Goal: Communication & Community: Connect with others

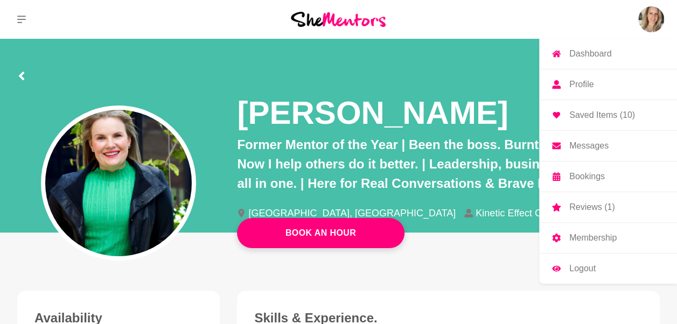
click at [592, 208] on p "Reviews (1)" at bounding box center [592, 207] width 45 height 9
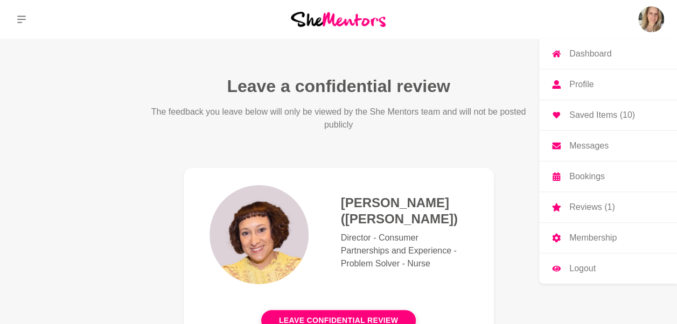
click at [588, 150] on p "Messages" at bounding box center [589, 146] width 39 height 9
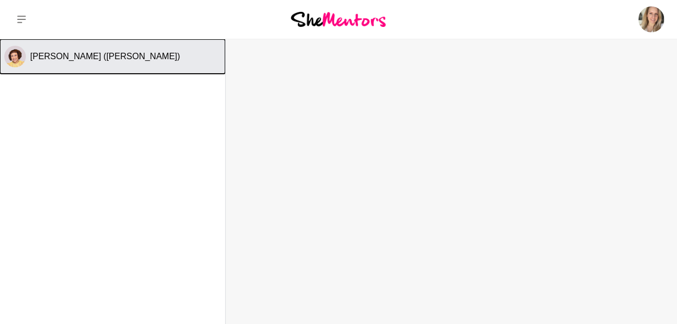
click at [89, 56] on span "[PERSON_NAME] ([PERSON_NAME])" at bounding box center [105, 56] width 150 height 9
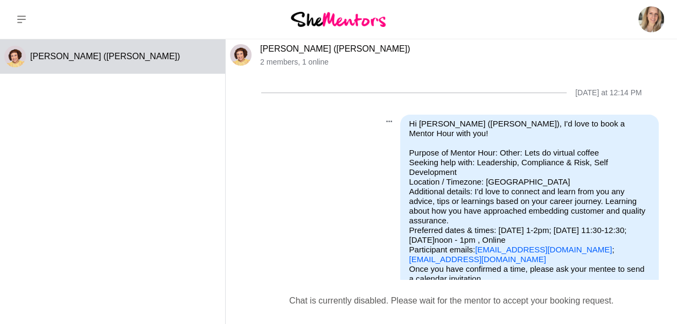
scroll to position [12, 0]
